Goal: Information Seeking & Learning: Learn about a topic

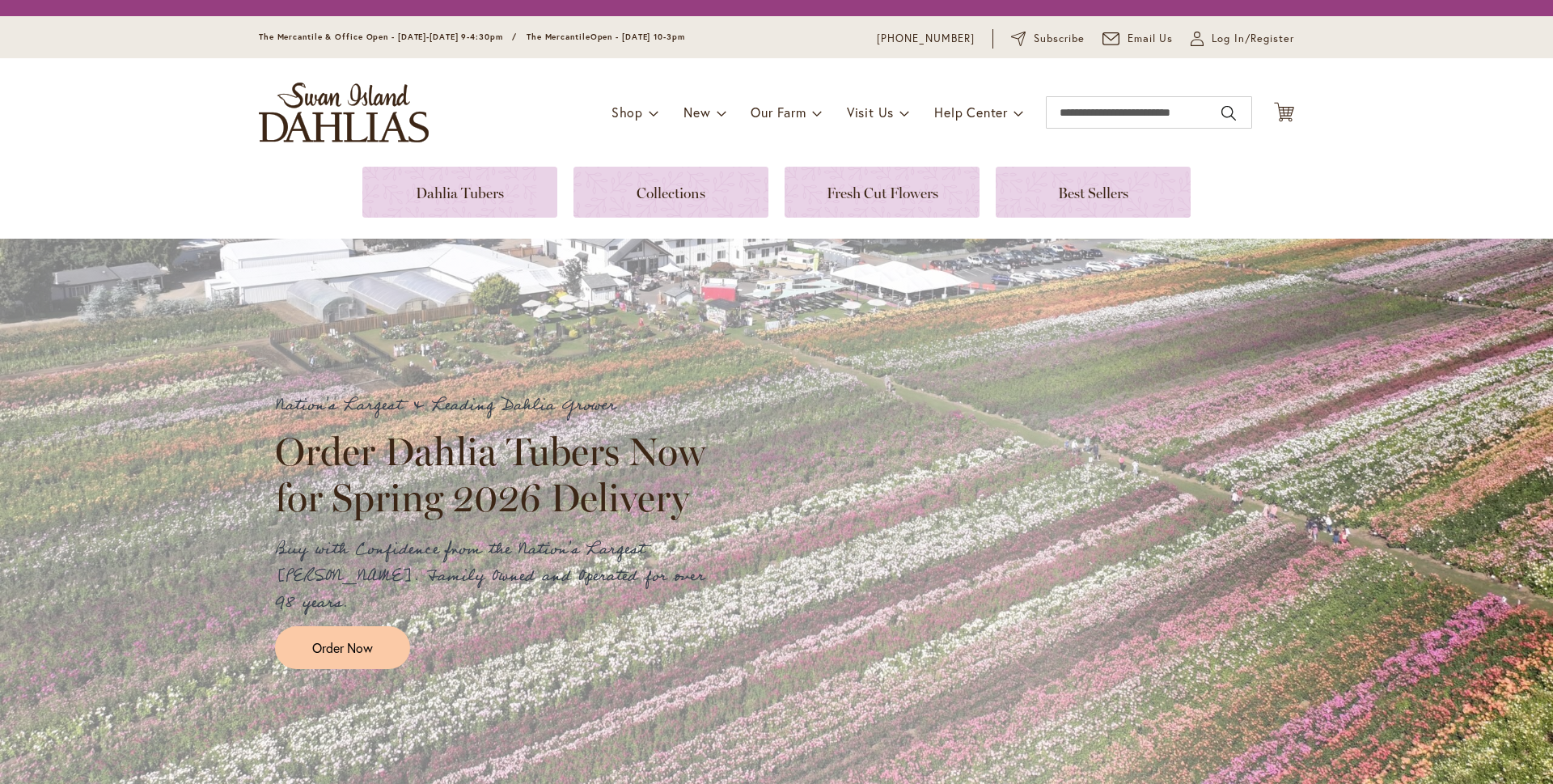
click at [444, 189] on link at bounding box center [460, 192] width 195 height 51
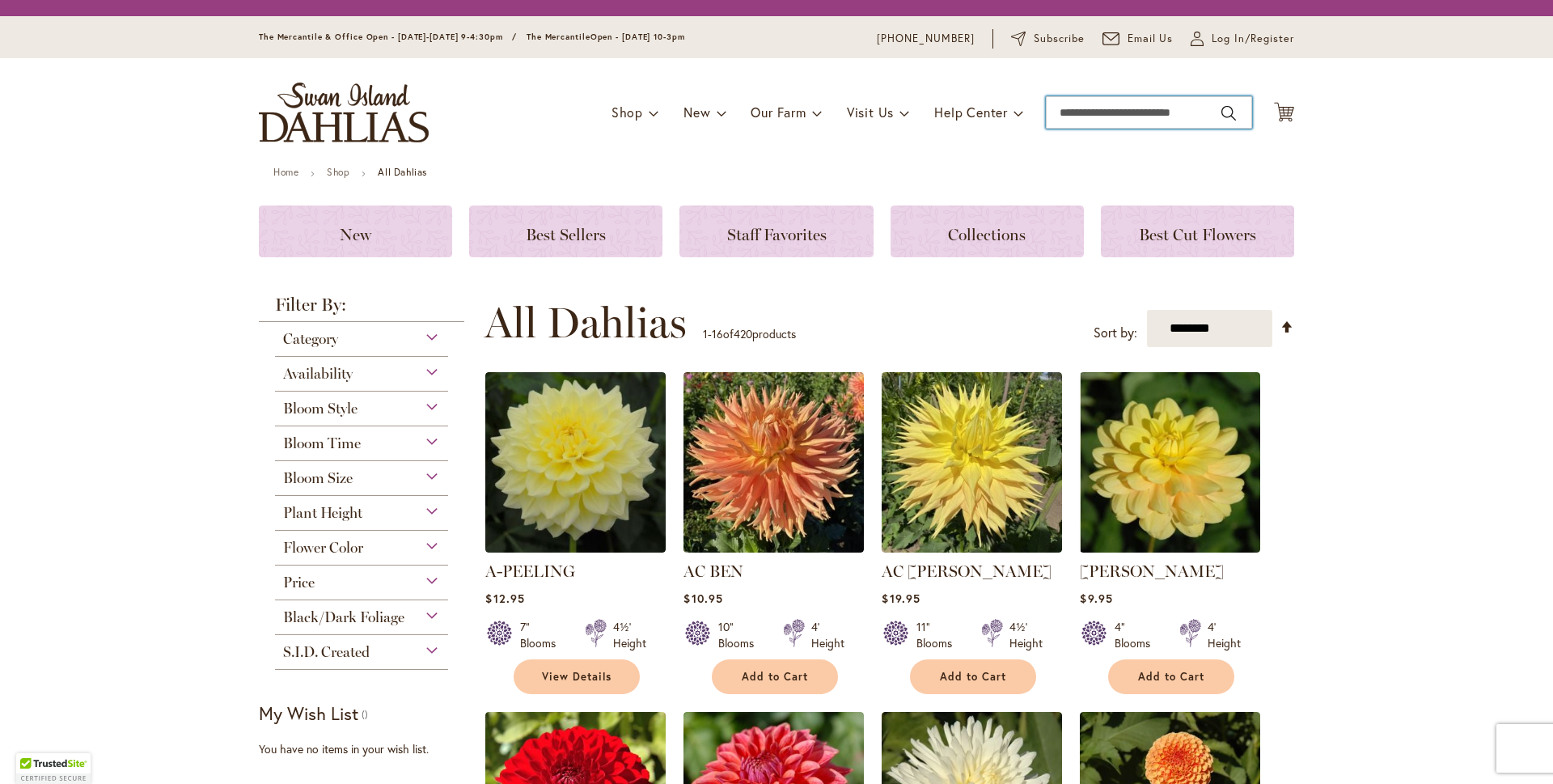
drag, startPoint x: 0, startPoint y: 0, endPoint x: 1091, endPoint y: 110, distance: 1096.5
click at [1092, 109] on input "Search" at bounding box center [1149, 112] width 206 height 32
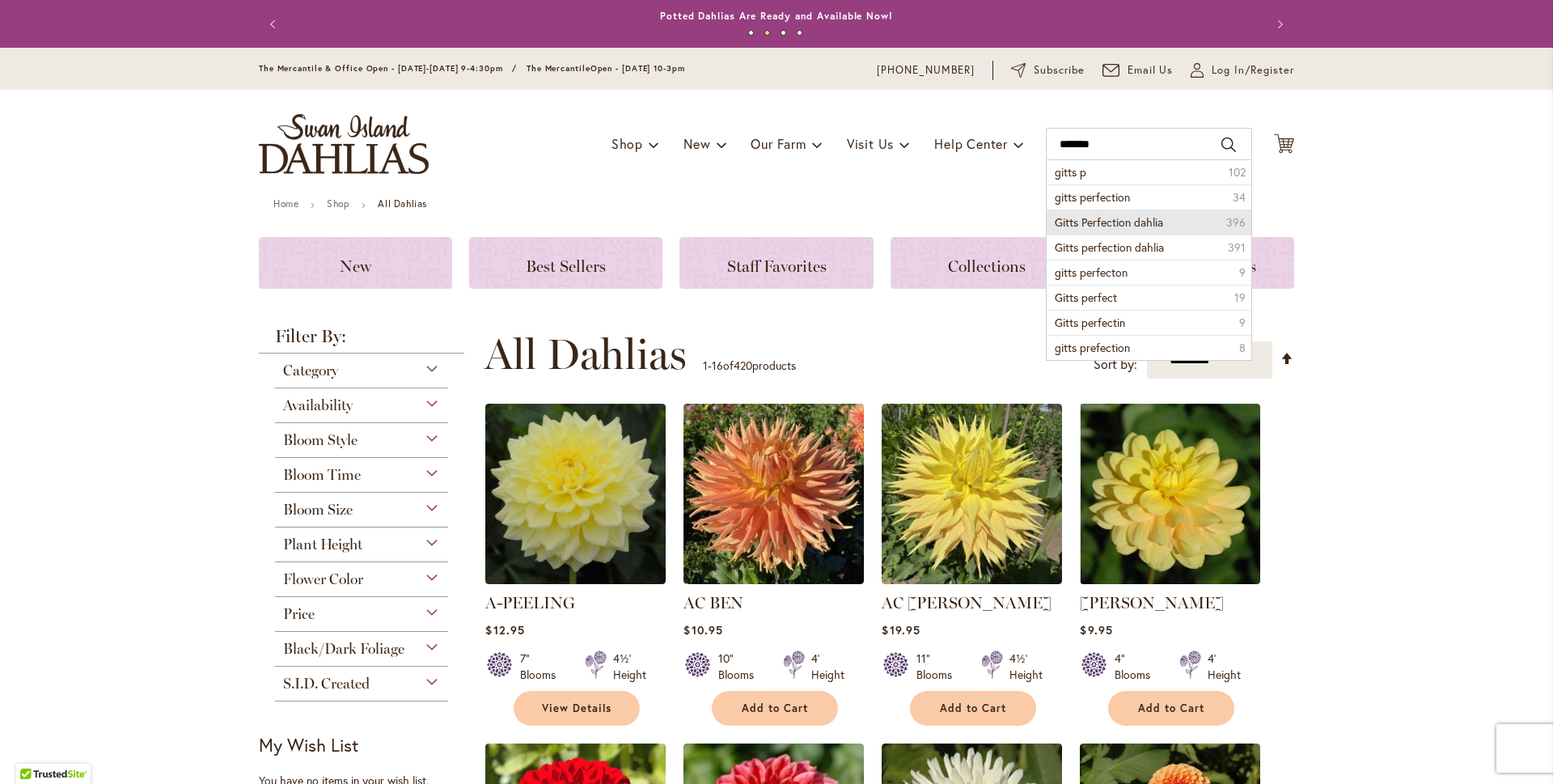
click at [1076, 218] on span "Gitts Perfection dahlia" at bounding box center [1109, 222] width 109 height 15
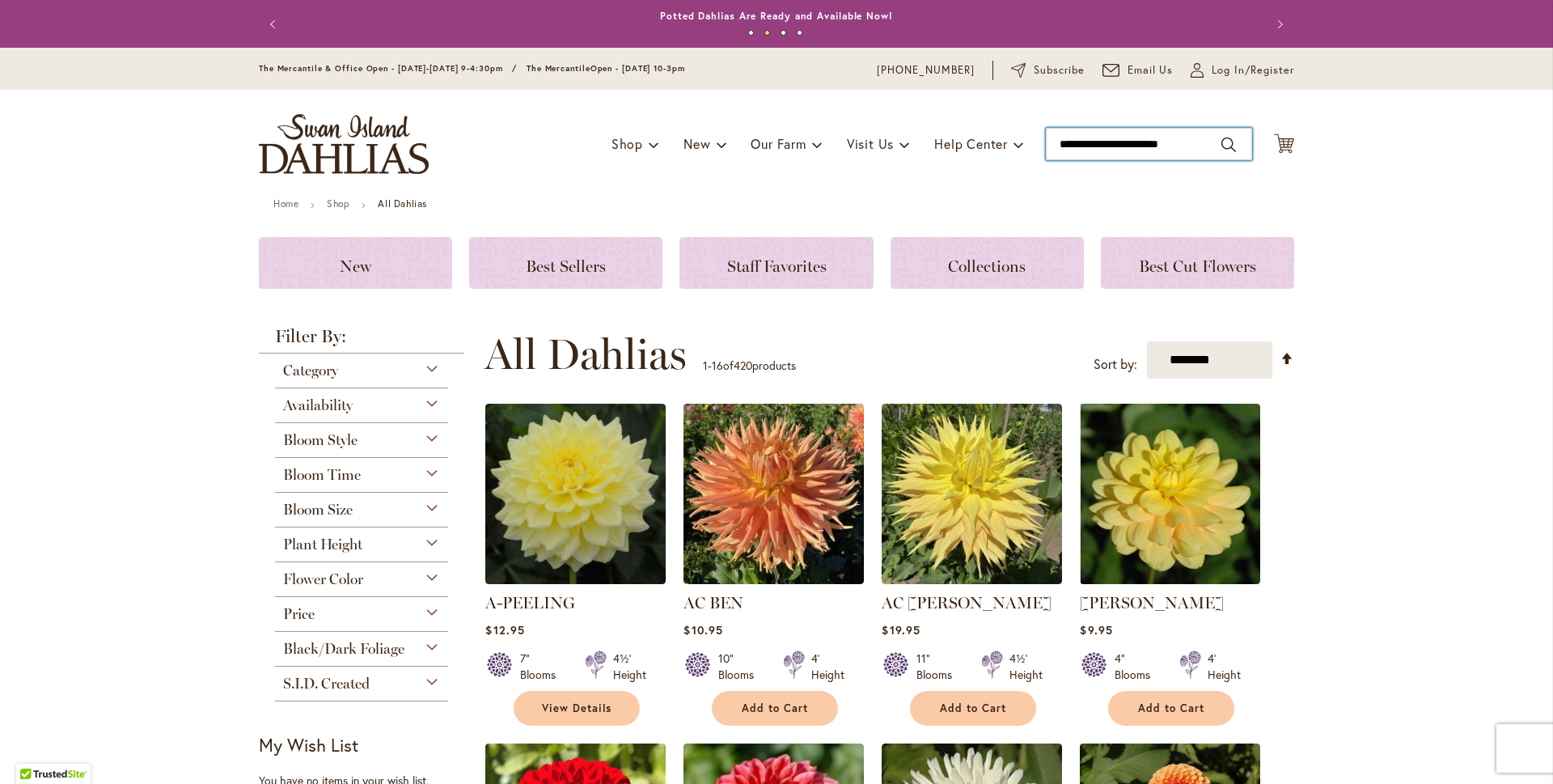
type input "**********"
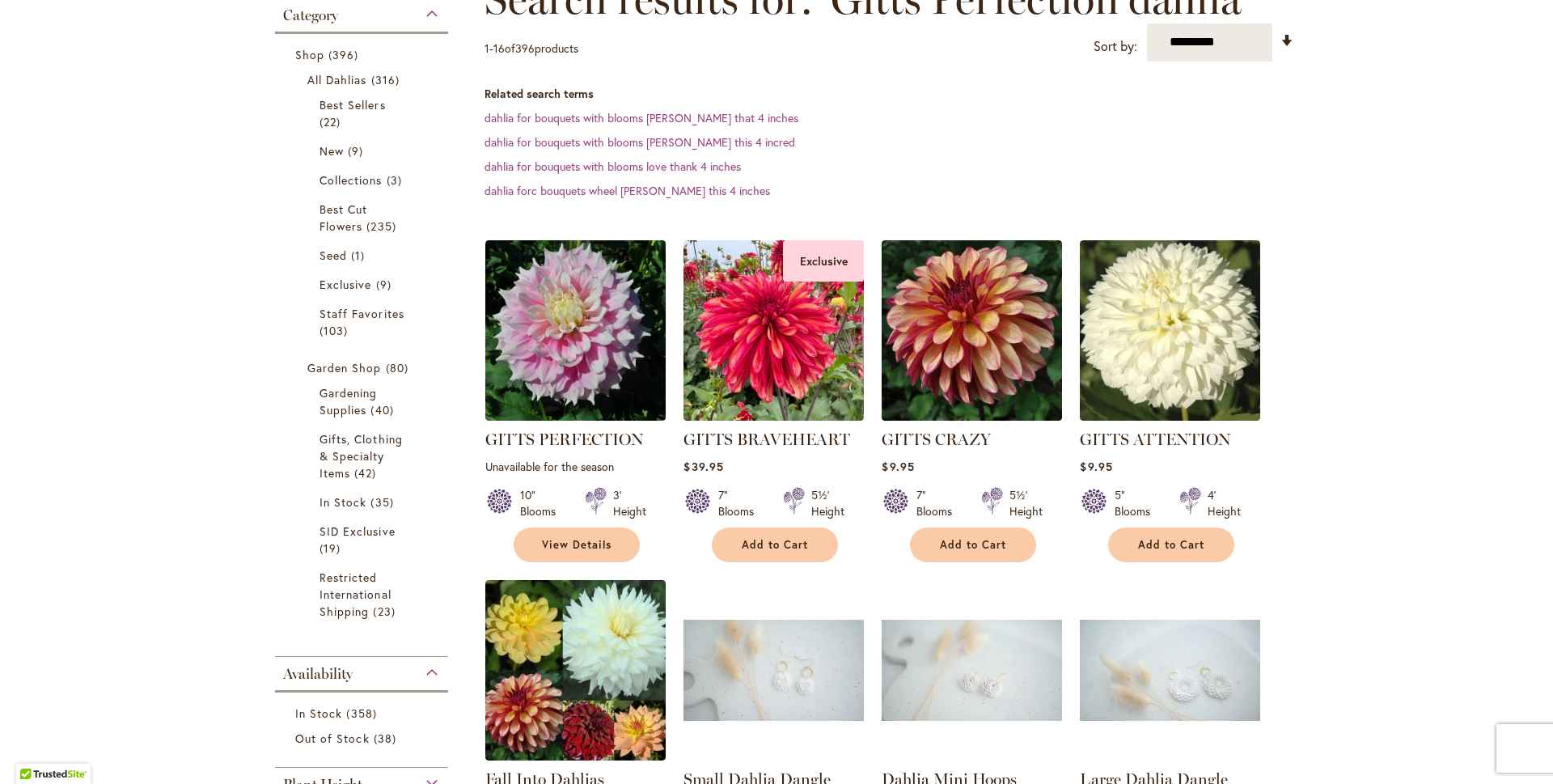
scroll to position [265, 0]
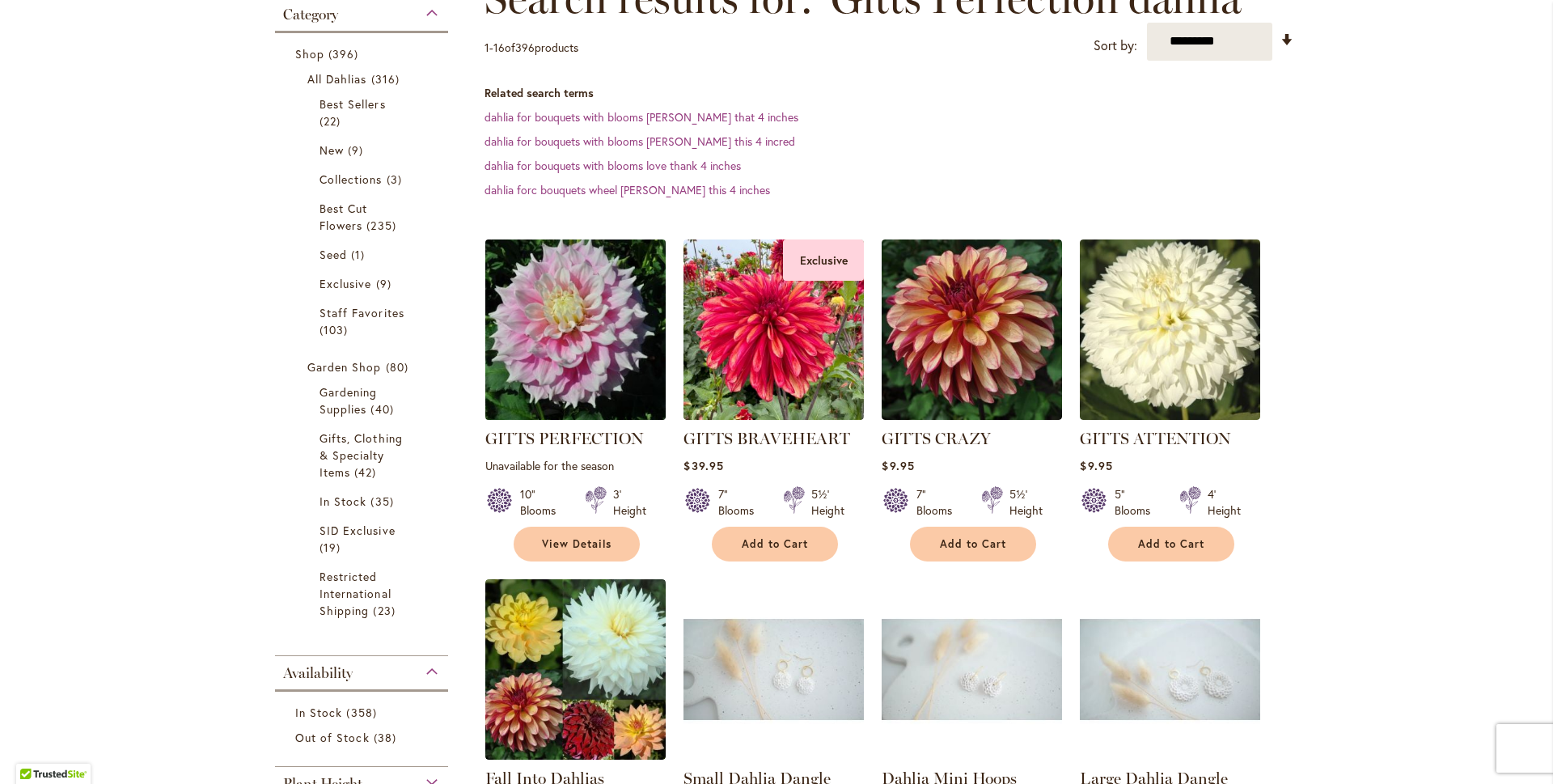
click at [575, 334] on img at bounding box center [576, 329] width 189 height 189
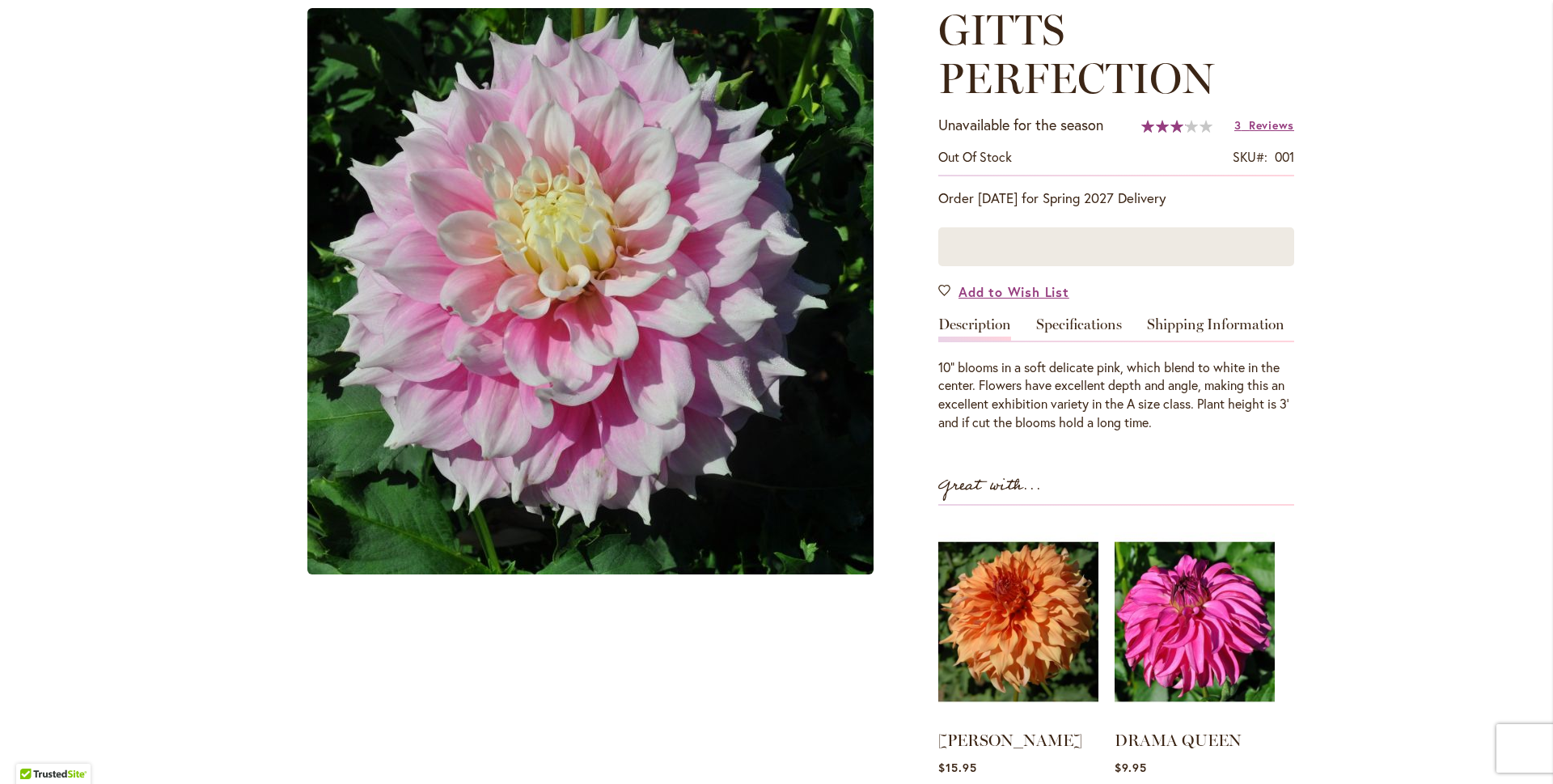
scroll to position [235, 0]
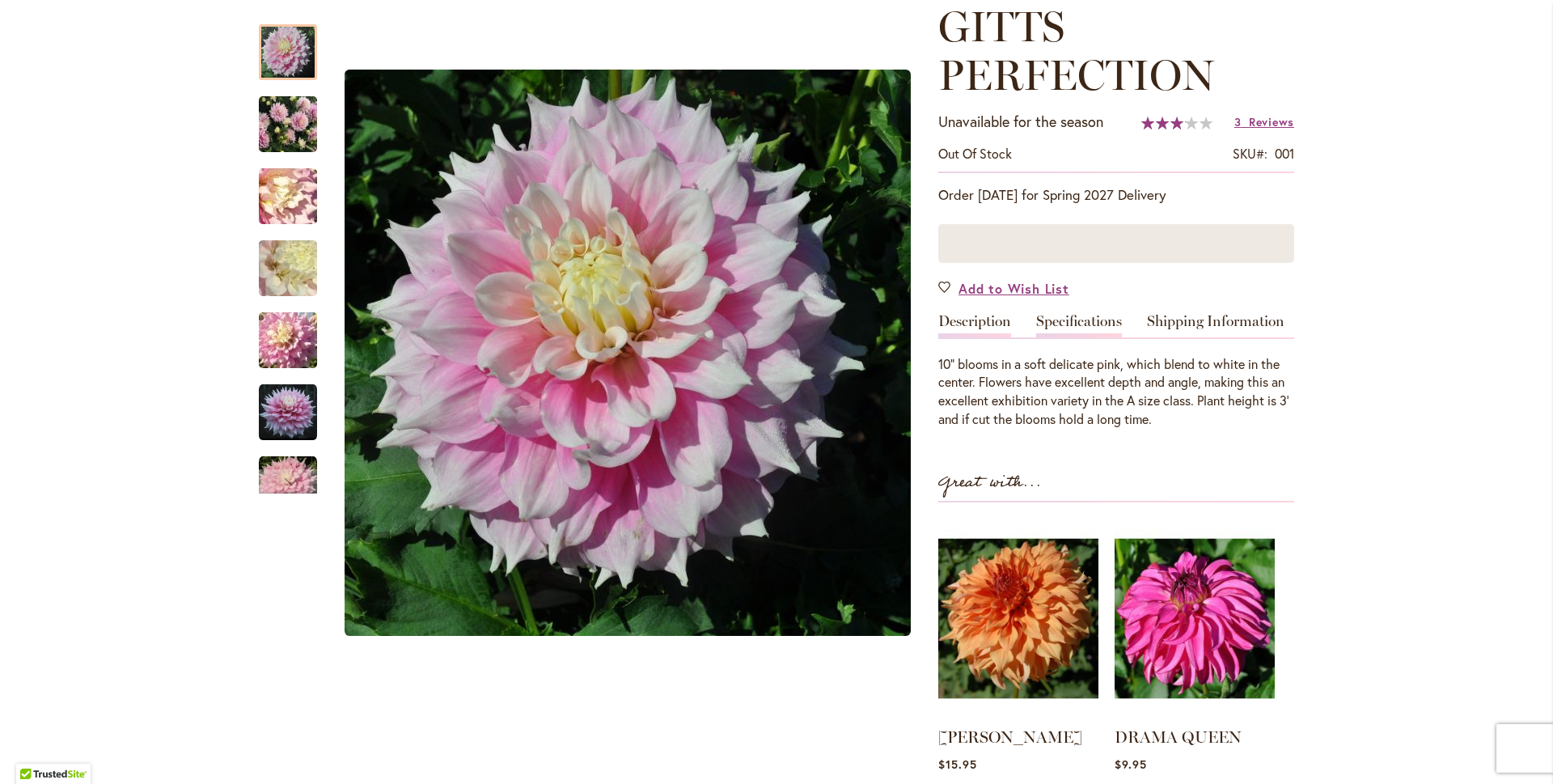
click at [1070, 317] on link "Specifications" at bounding box center [1080, 326] width 86 height 24
